Goal: Check status

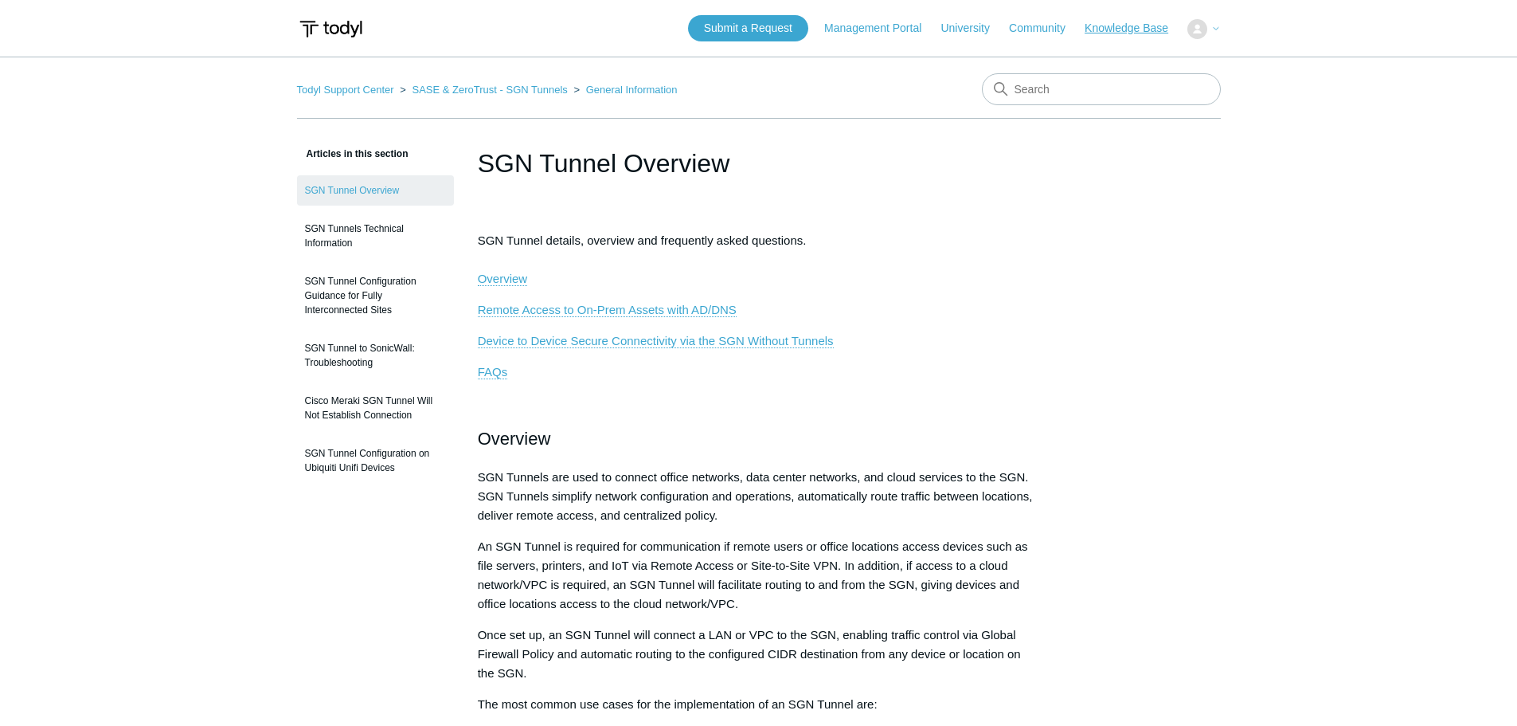
click at [1132, 34] on link "Knowledge Base" at bounding box center [1135, 28] width 100 height 17
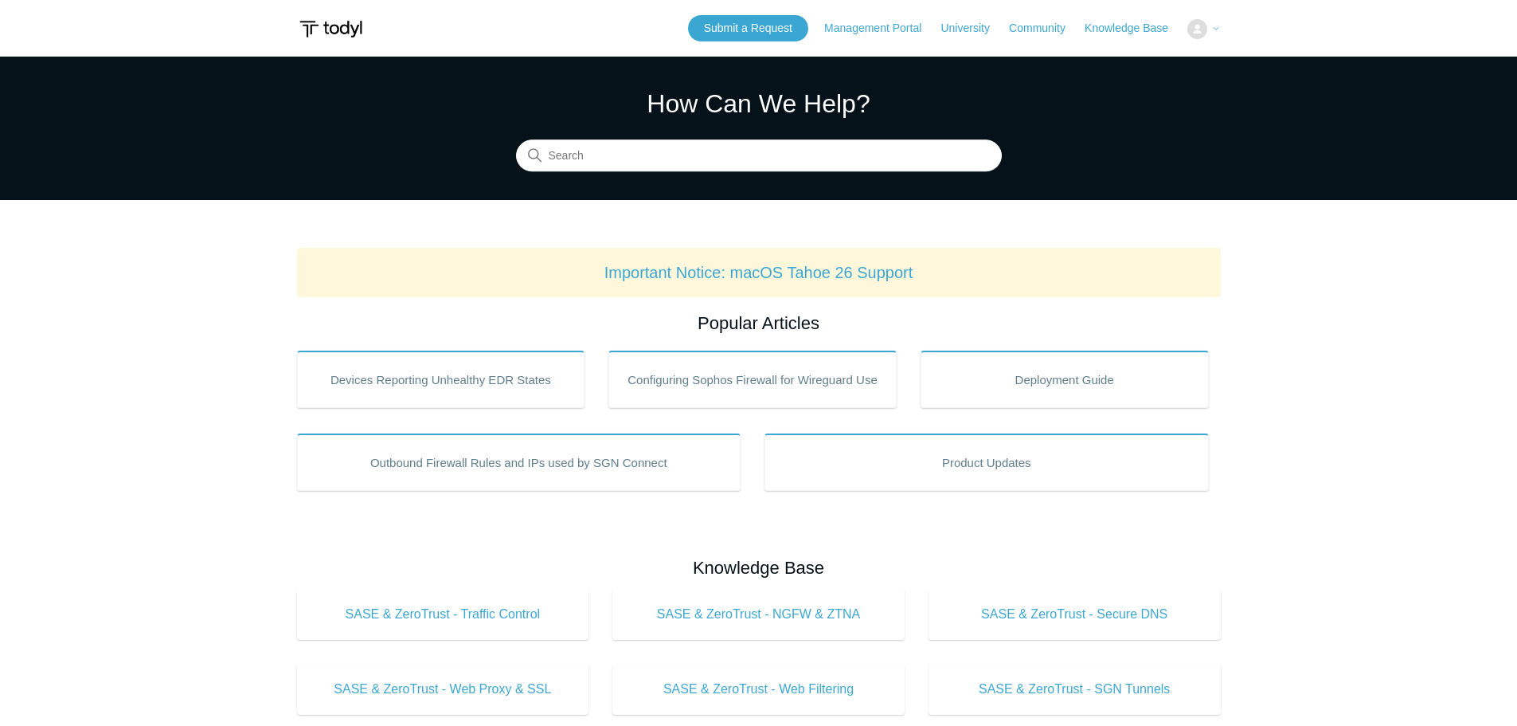
click at [1196, 34] on img at bounding box center [1198, 29] width 20 height 20
click at [1212, 28] on icon at bounding box center [1216, 29] width 10 height 10
click at [1202, 27] on img at bounding box center [1198, 29] width 20 height 20
click at [339, 37] on img at bounding box center [331, 28] width 68 height 29
click at [342, 32] on img at bounding box center [331, 28] width 68 height 29
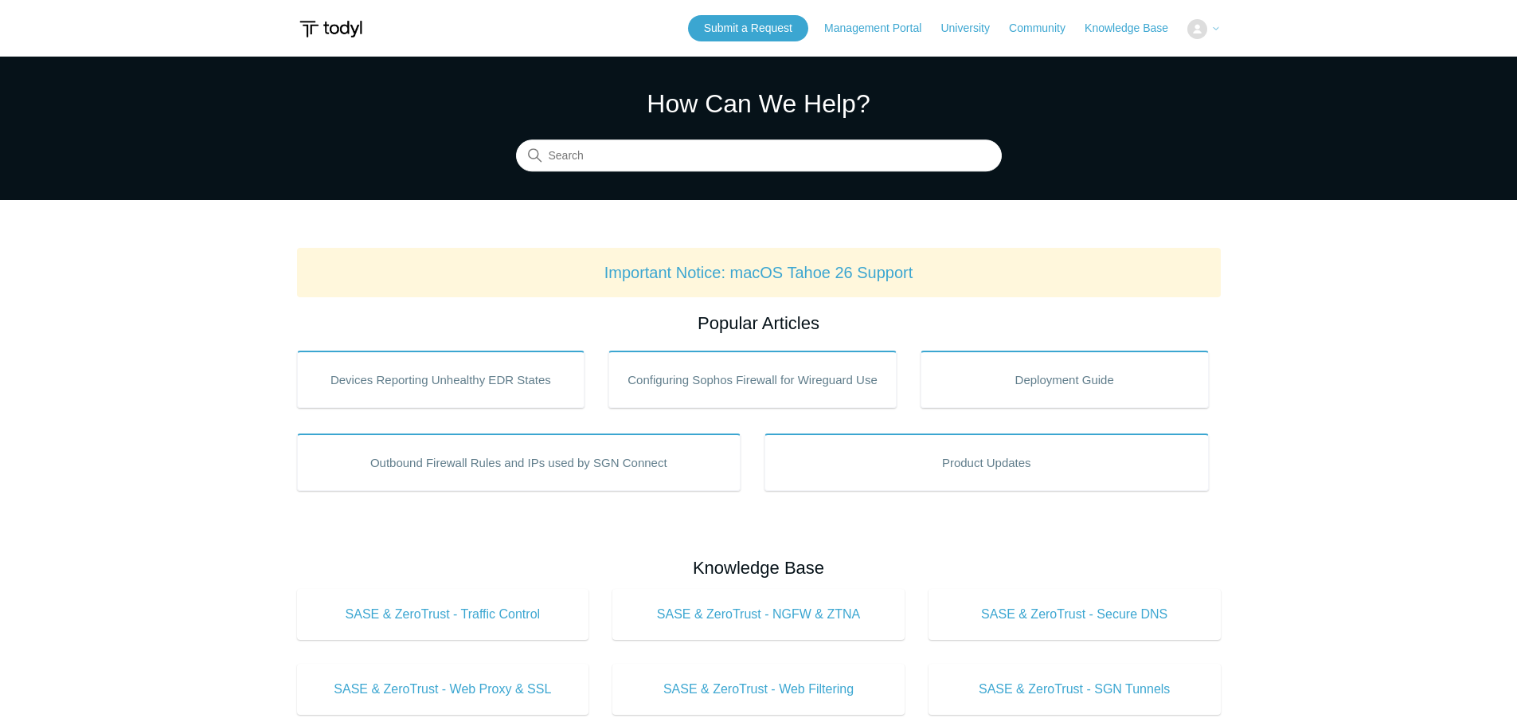
click at [1215, 34] on span at bounding box center [1216, 28] width 10 height 13
click at [1166, 25] on span "Alisher Azimov" at bounding box center [1162, 28] width 92 height 13
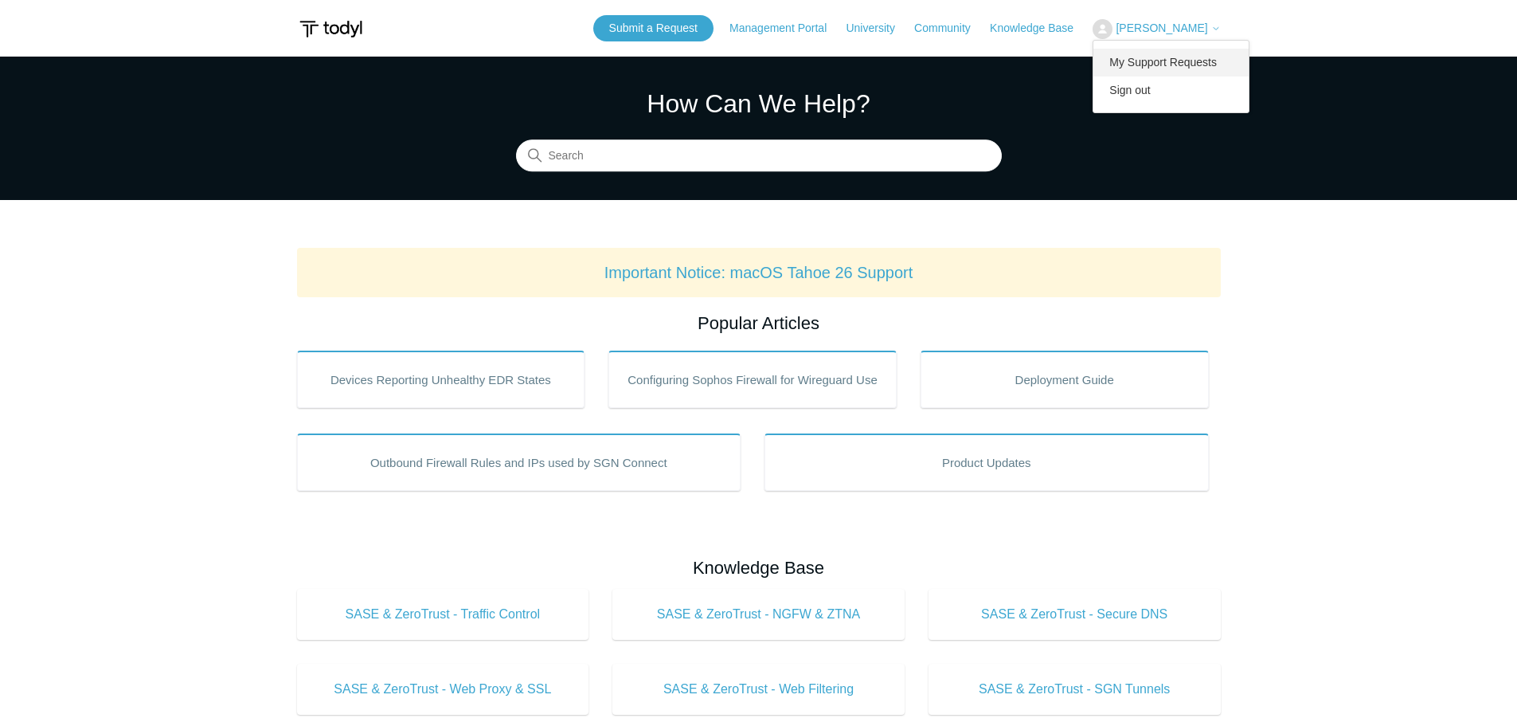
click at [1166, 54] on link "My Support Requests" at bounding box center [1171, 63] width 155 height 28
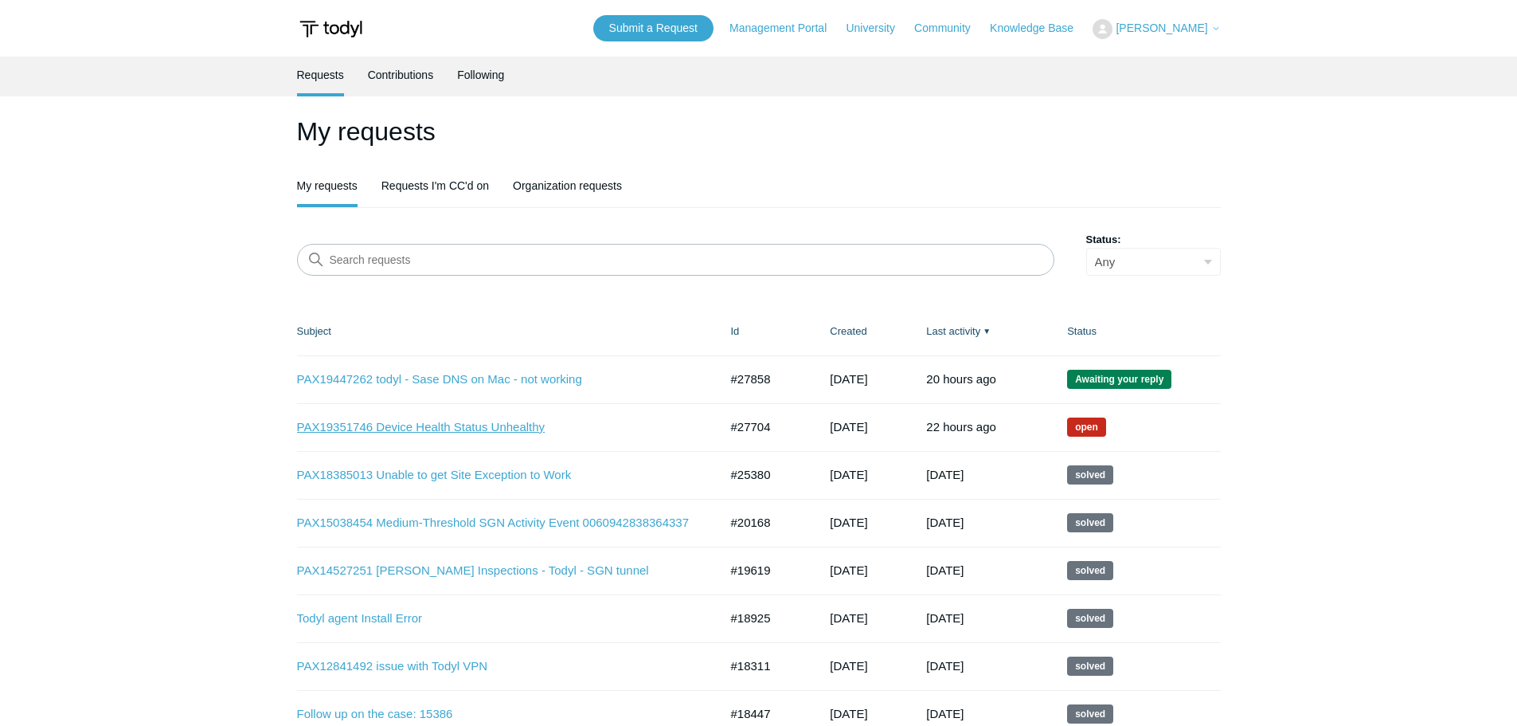
click at [417, 425] on link "PAX19351746 Device Health Status Unhealthy" at bounding box center [496, 427] width 398 height 18
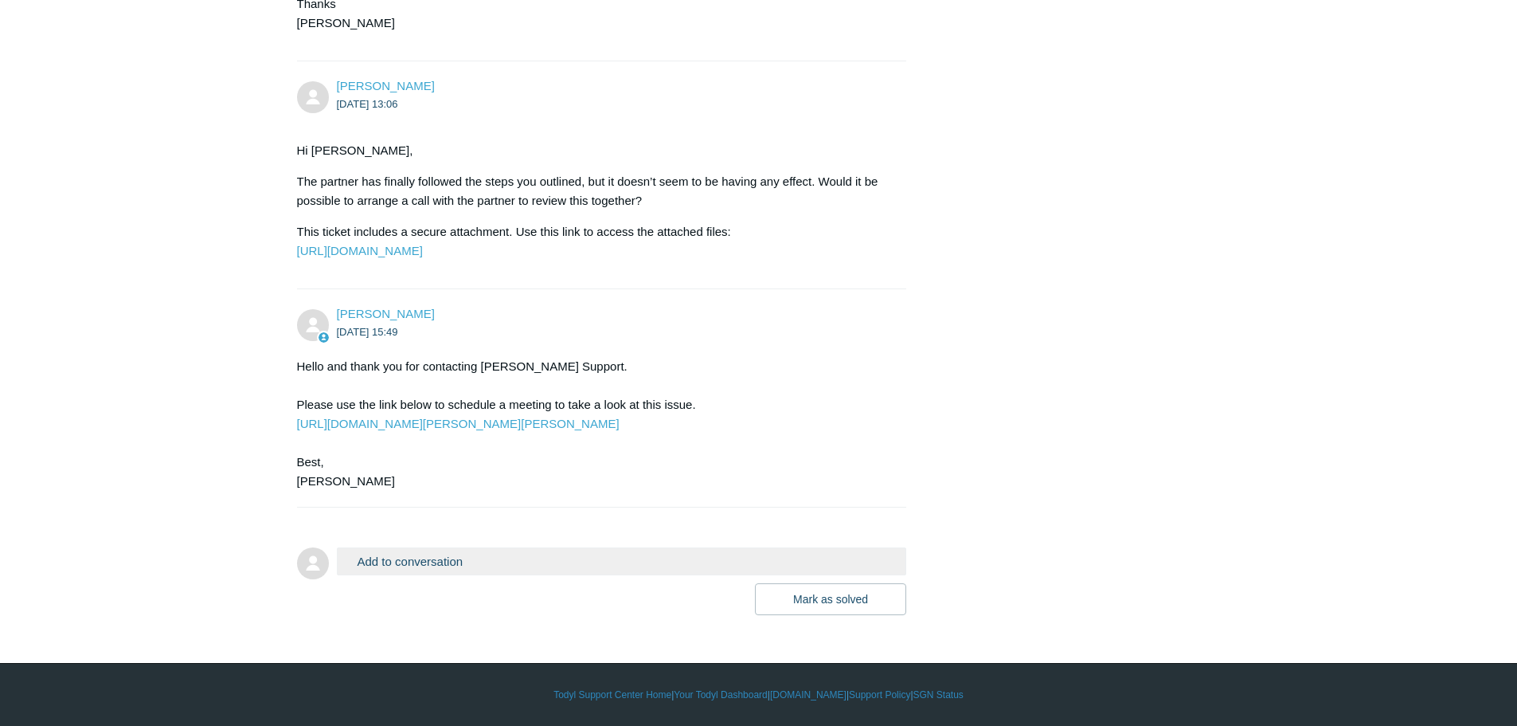
scroll to position [4180, 0]
drag, startPoint x: 299, startPoint y: 403, endPoint x: 594, endPoint y: 424, distance: 295.4
click at [594, 424] on div "Hello and thank you for contacting [PERSON_NAME] Support. Please use the link b…" at bounding box center [594, 424] width 594 height 134
copy div "Please use the link below to schedule a meeting to take a look at this issue. […"
